Goal: Information Seeking & Learning: Learn about a topic

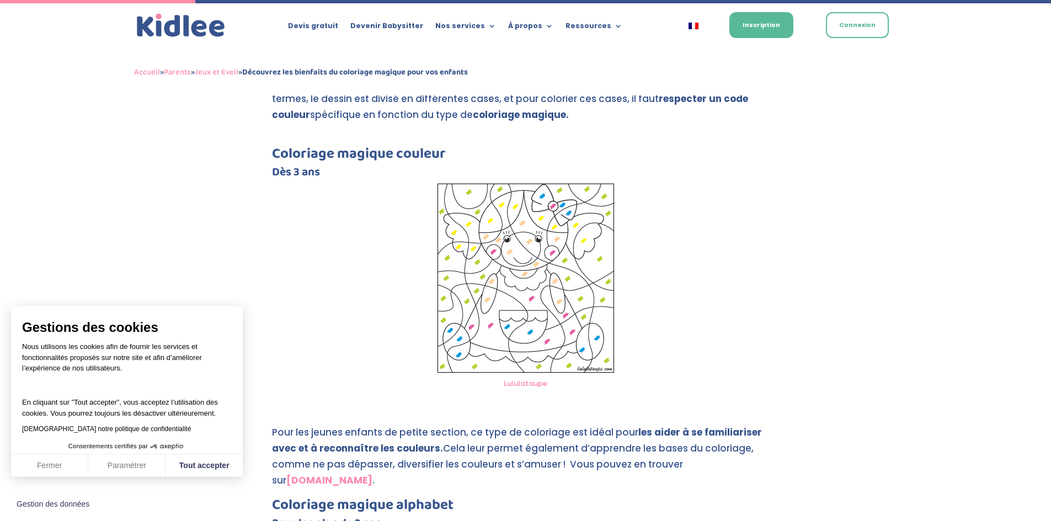
scroll to position [552, 0]
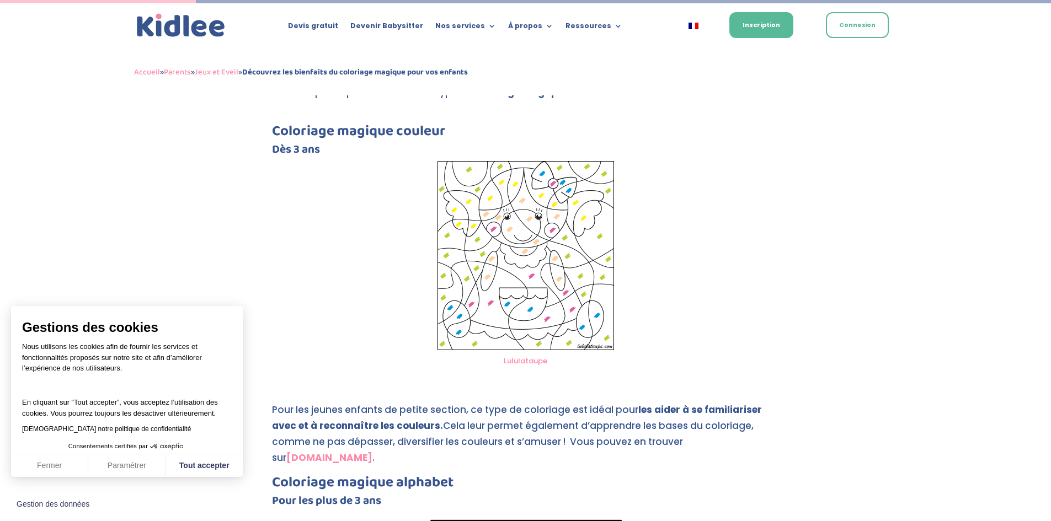
click at [557, 337] on img at bounding box center [525, 255] width 177 height 189
click at [520, 361] on link "Lululataupe" at bounding box center [526, 361] width 44 height 10
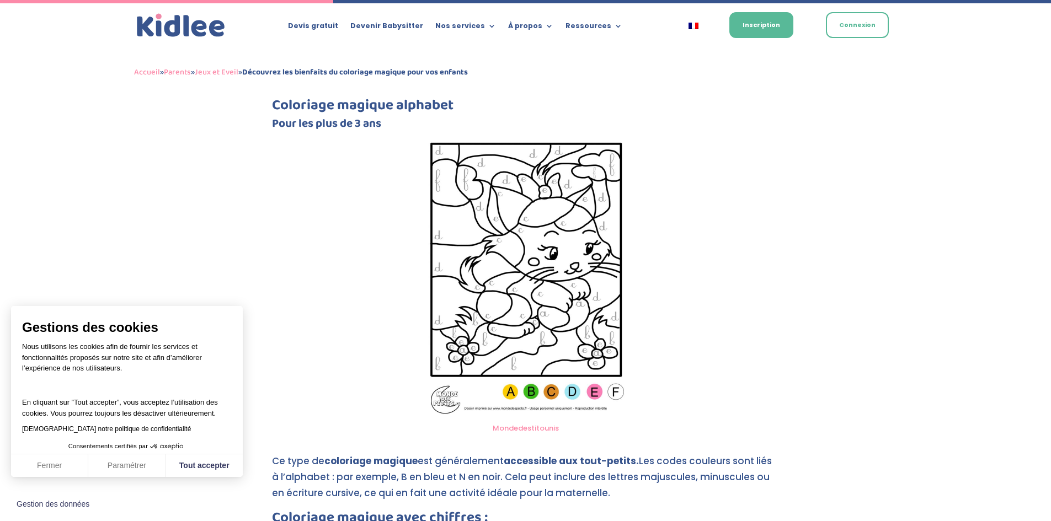
scroll to position [938, 0]
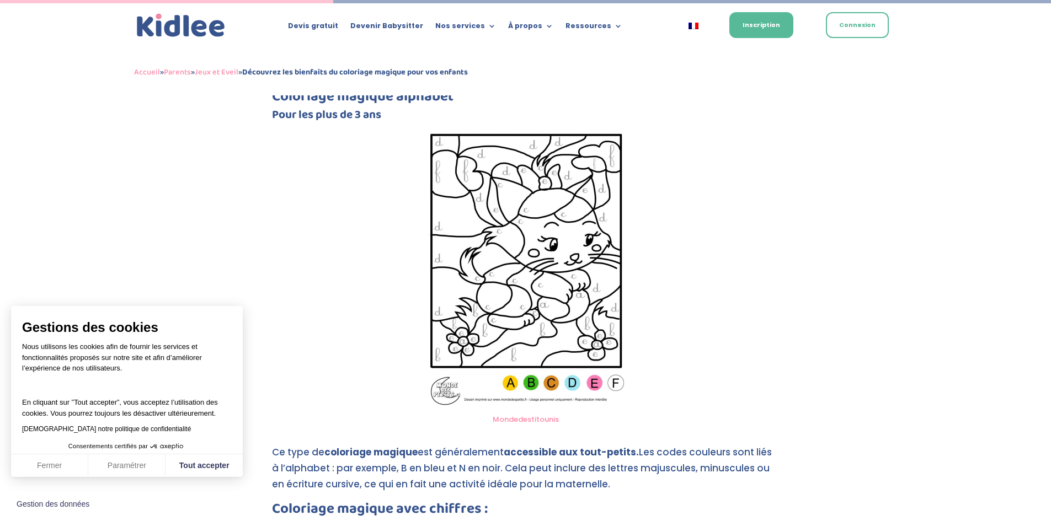
click at [519, 414] on link "Mondedestitounis" at bounding box center [526, 419] width 66 height 10
click at [543, 275] on img at bounding box center [526, 267] width 200 height 282
click at [519, 414] on link "Mondedestitounis" at bounding box center [526, 419] width 66 height 10
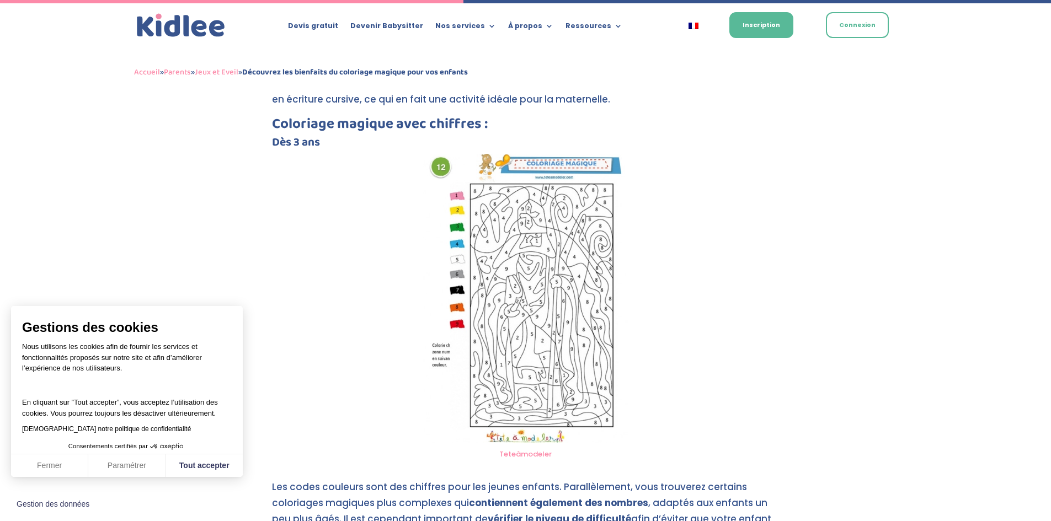
scroll to position [1324, 0]
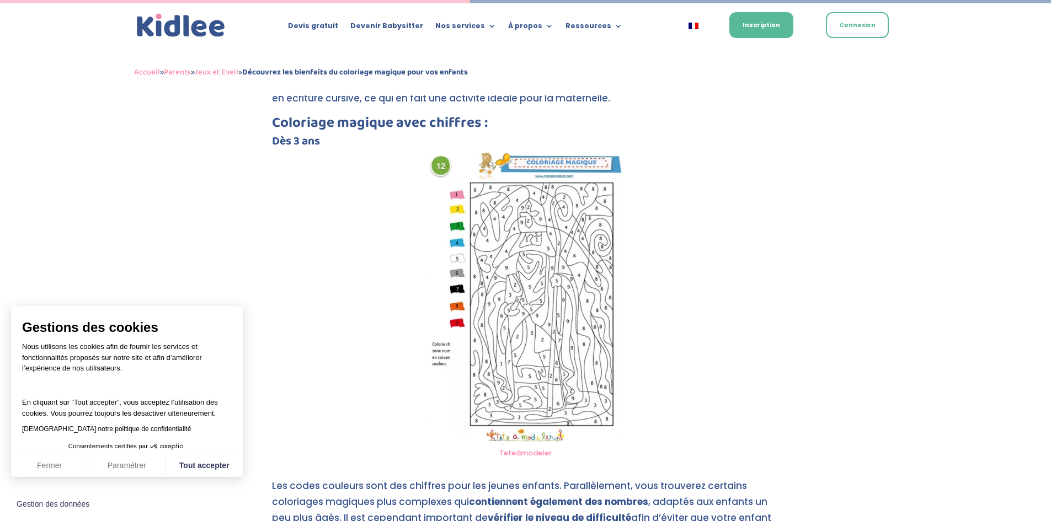
click at [548, 309] on img at bounding box center [525, 298] width 205 height 290
click at [533, 448] on link "Teteàmodeler" at bounding box center [525, 453] width 52 height 10
click at [525, 339] on img at bounding box center [525, 298] width 205 height 290
click at [536, 448] on link "Teteàmodeler" at bounding box center [525, 453] width 52 height 10
click at [516, 285] on img at bounding box center [525, 298] width 205 height 290
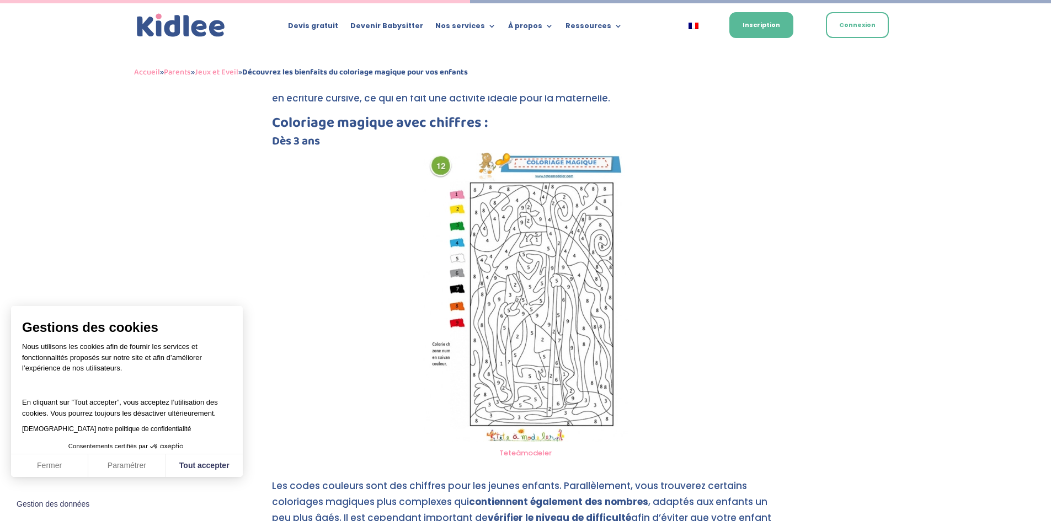
click at [521, 448] on link "Teteàmodeler" at bounding box center [525, 453] width 52 height 10
